Goal: Task Accomplishment & Management: Use online tool/utility

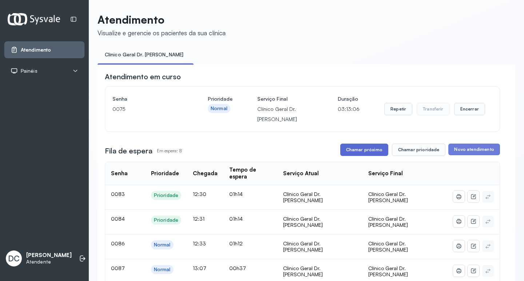
click at [363, 146] on button "Chamar próximo" at bounding box center [364, 150] width 48 height 12
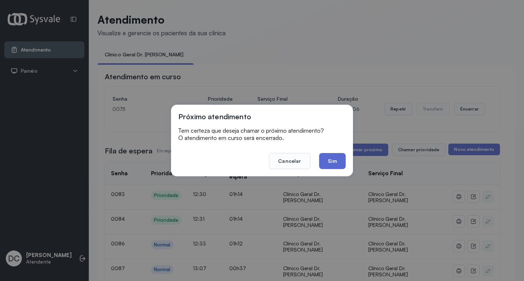
click at [329, 165] on button "Sim" at bounding box center [332, 161] width 27 height 16
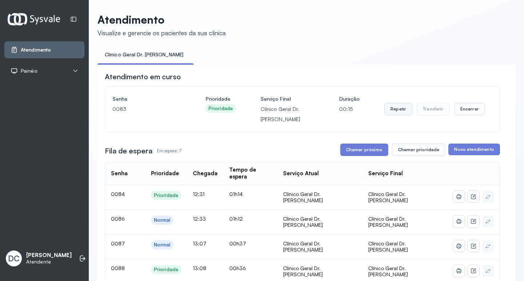
click at [388, 112] on button "Repetir" at bounding box center [398, 109] width 28 height 12
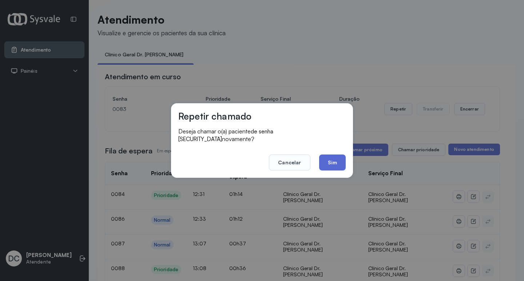
click at [331, 160] on button "Sim" at bounding box center [332, 163] width 27 height 16
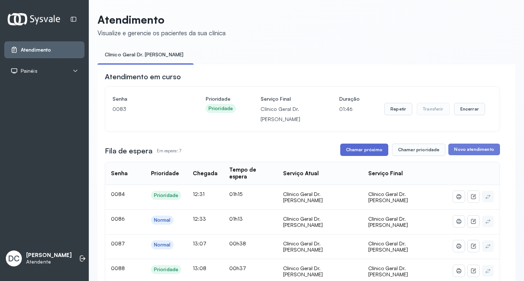
click at [376, 146] on button "Chamar próximo" at bounding box center [364, 150] width 48 height 12
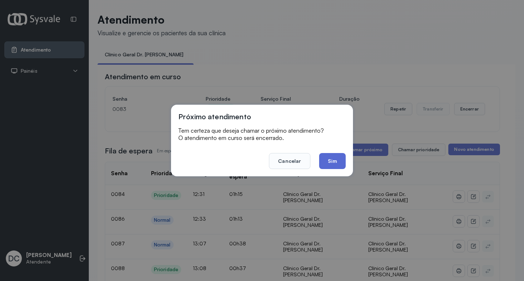
click at [337, 164] on button "Sim" at bounding box center [332, 161] width 27 height 16
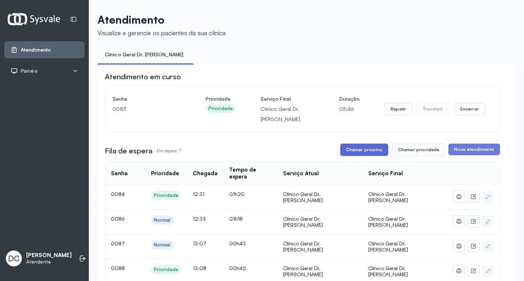
click at [361, 154] on button "Chamar próximo" at bounding box center [364, 150] width 48 height 12
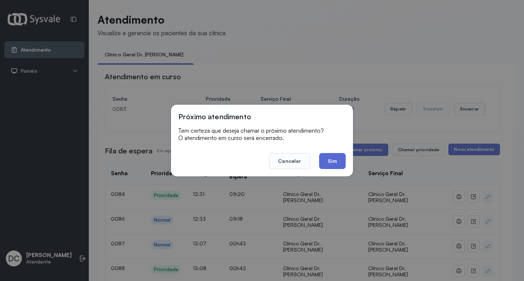
click at [339, 159] on button "Sim" at bounding box center [332, 161] width 27 height 16
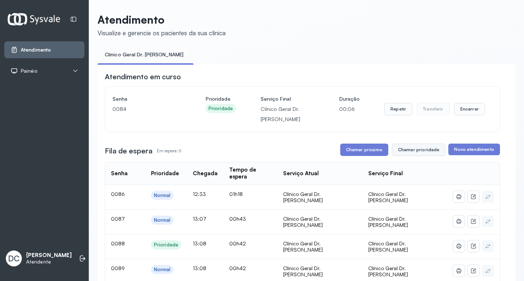
click at [424, 153] on button "Chamar prioridade" at bounding box center [419, 150] width 54 height 12
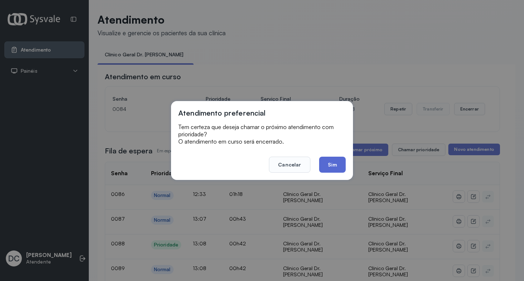
click at [339, 165] on button "Sim" at bounding box center [332, 165] width 27 height 16
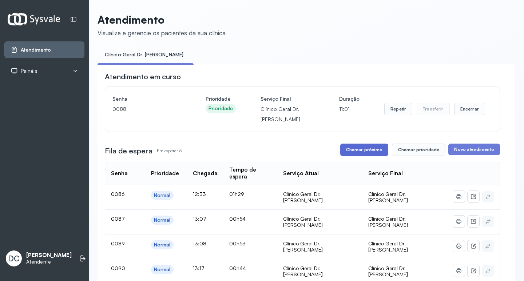
click at [376, 154] on button "Chamar próximo" at bounding box center [364, 150] width 48 height 12
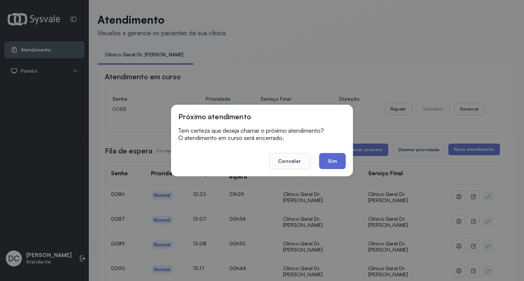
click at [344, 163] on button "Sim" at bounding box center [332, 161] width 27 height 16
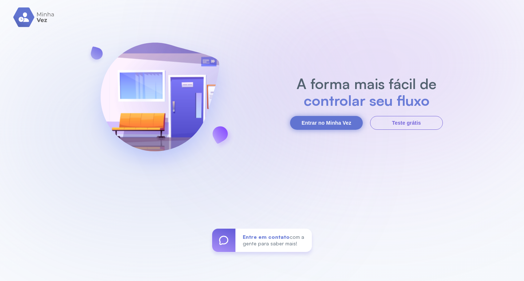
click at [327, 123] on button "Entrar no Minha Vez" at bounding box center [326, 123] width 73 height 14
click at [306, 126] on button "Entrar no Minha Vez" at bounding box center [326, 123] width 73 height 14
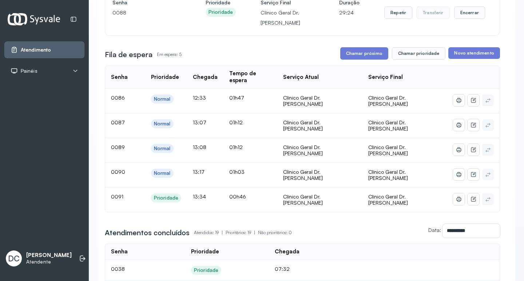
scroll to position [109, 0]
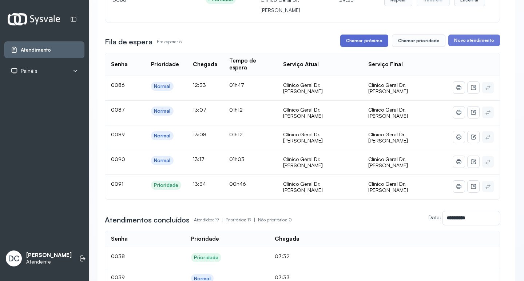
click at [354, 41] on button "Chamar próximo" at bounding box center [364, 41] width 48 height 12
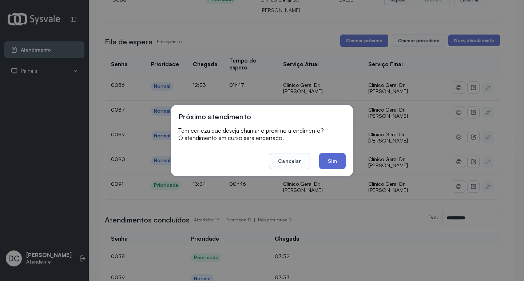
click at [338, 156] on button "Sim" at bounding box center [332, 161] width 27 height 16
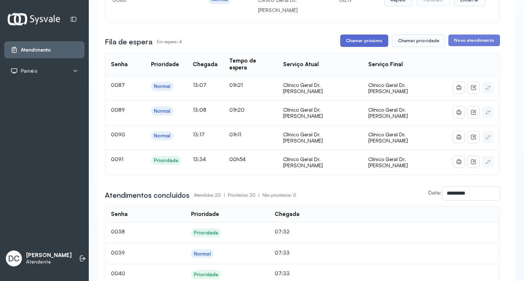
click at [364, 47] on button "Chamar próximo" at bounding box center [364, 41] width 48 height 12
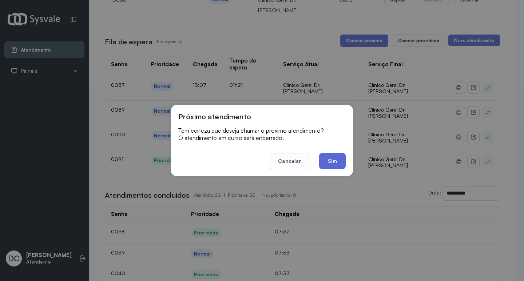
click at [335, 162] on button "Sim" at bounding box center [332, 161] width 27 height 16
